Goal: Task Accomplishment & Management: Use online tool/utility

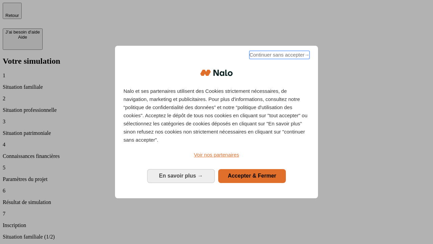
click at [279, 56] on span "Continuer sans accepter →" at bounding box center [279, 55] width 60 height 8
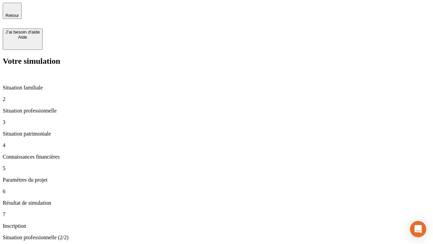
type input "30 000"
